Goal: Task Accomplishment & Management: Manage account settings

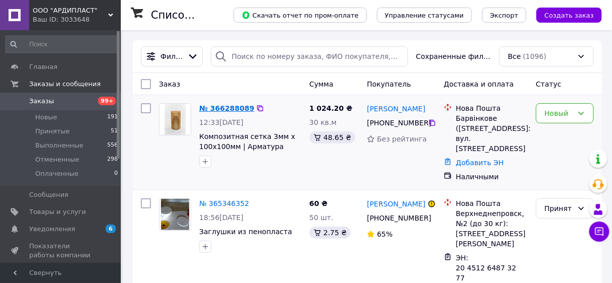
click at [224, 107] on link "№ 366288089" at bounding box center [226, 108] width 55 height 8
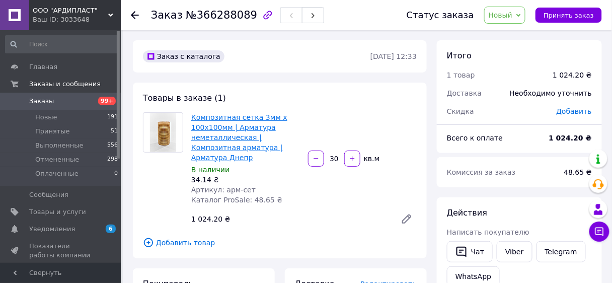
click at [219, 129] on link "Композитная сетка 3мм х 100х100мм | Арматура неметаллическая | Композитная арма…" at bounding box center [239, 137] width 96 height 48
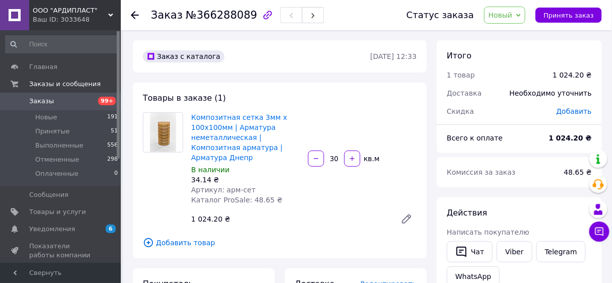
click at [71, 102] on span "Заказы" at bounding box center [61, 101] width 64 height 9
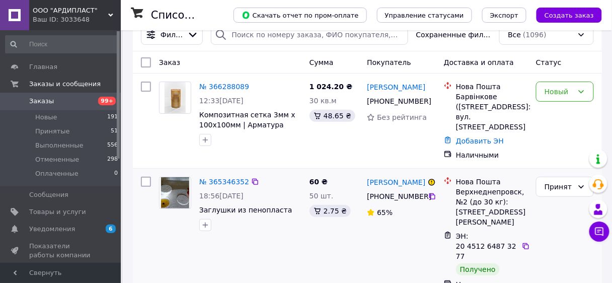
scroll to position [40, 0]
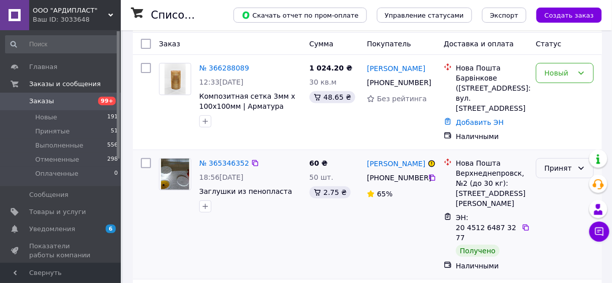
click at [565, 163] on div "Принят" at bounding box center [559, 168] width 29 height 11
click at [560, 179] on li "Выполнен" at bounding box center [565, 179] width 57 height 18
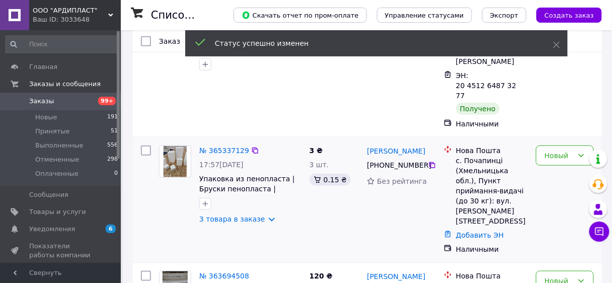
scroll to position [201, 0]
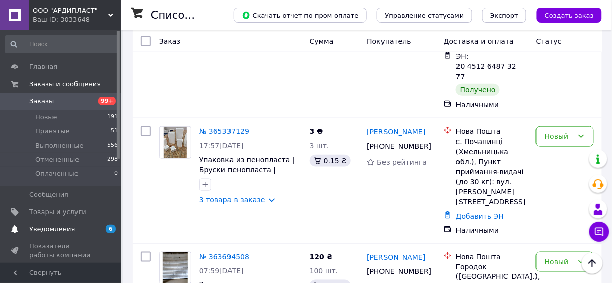
click at [48, 227] on span "Уведомления" at bounding box center [52, 229] width 46 height 9
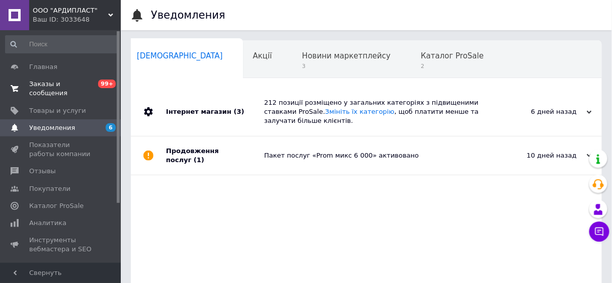
scroll to position [0, 5]
click at [46, 68] on span "Главная" at bounding box center [43, 66] width 28 height 9
